Goal: Information Seeking & Learning: Learn about a topic

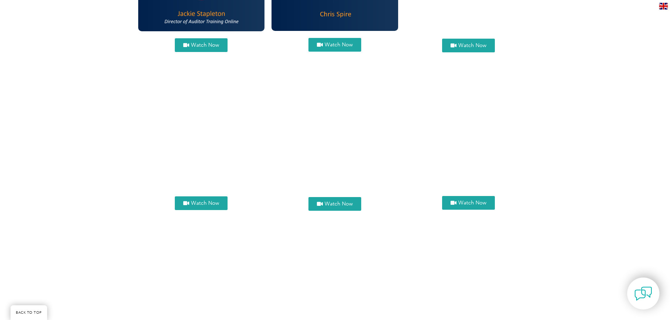
scroll to position [668, 0]
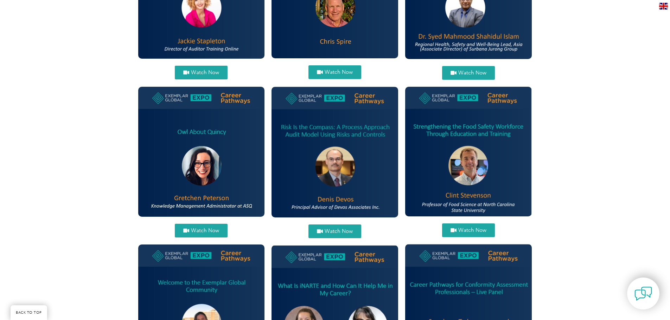
click at [330, 150] on img at bounding box center [334, 152] width 127 height 131
click at [328, 232] on span "Watch Now" at bounding box center [339, 231] width 28 height 5
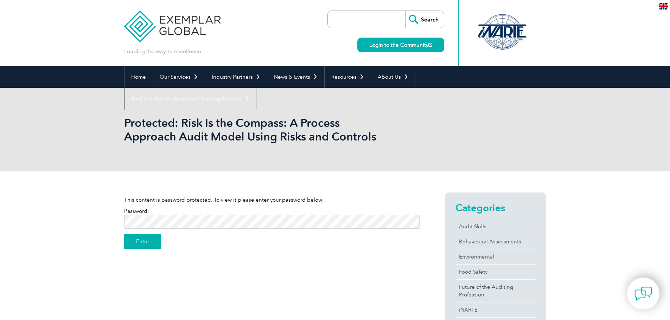
click at [129, 237] on input "Enter" at bounding box center [142, 241] width 37 height 15
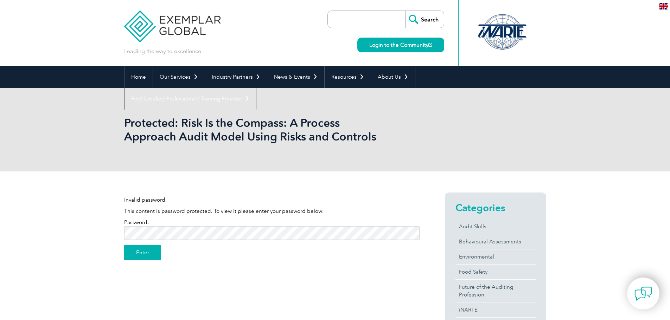
click at [137, 251] on input "Enter" at bounding box center [142, 252] width 37 height 15
click at [124, 245] on input "Enter" at bounding box center [142, 252] width 37 height 15
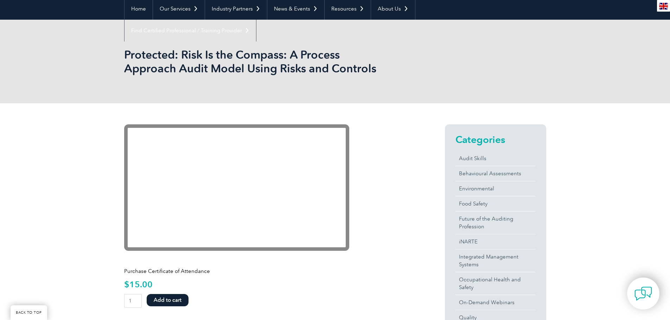
scroll to position [70, 0]
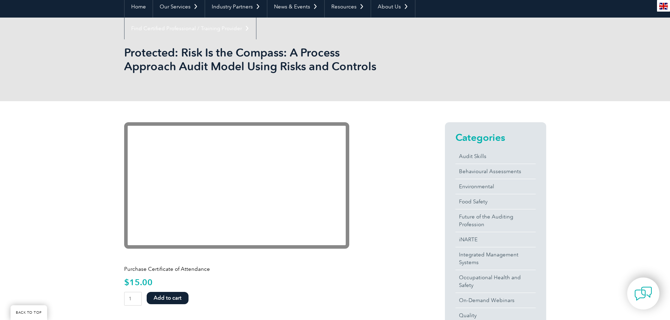
click at [423, 153] on div "Categories Audit Skills Behavioural Assessments Environmental Food Safety Futur…" at bounding box center [482, 248] width 127 height 253
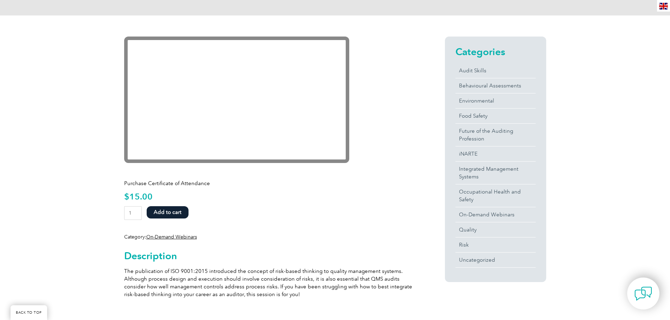
scroll to position [316, 0]
